Goal: Information Seeking & Learning: Learn about a topic

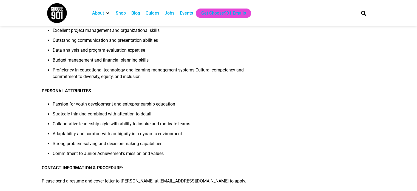
scroll to position [521, 0]
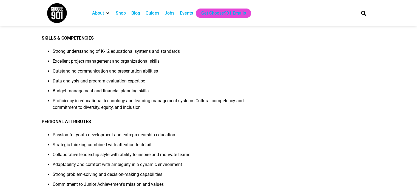
click at [171, 11] on div "Jobs" at bounding box center [170, 13] width 10 height 7
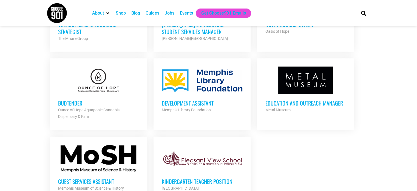
scroll to position [658, 0]
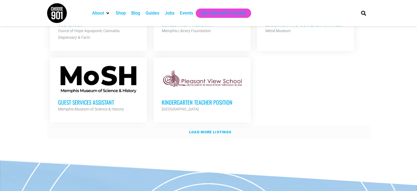
click at [203, 130] on strong "Load more listings" at bounding box center [210, 132] width 42 height 4
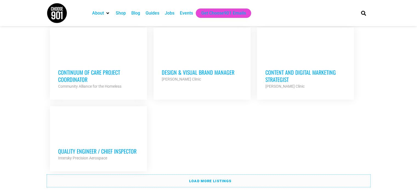
scroll to position [1179, 0]
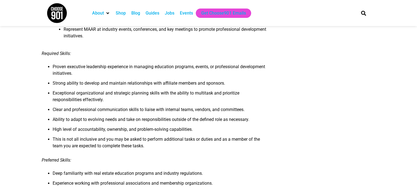
scroll to position [384, 0]
